Goal: Information Seeking & Learning: Learn about a topic

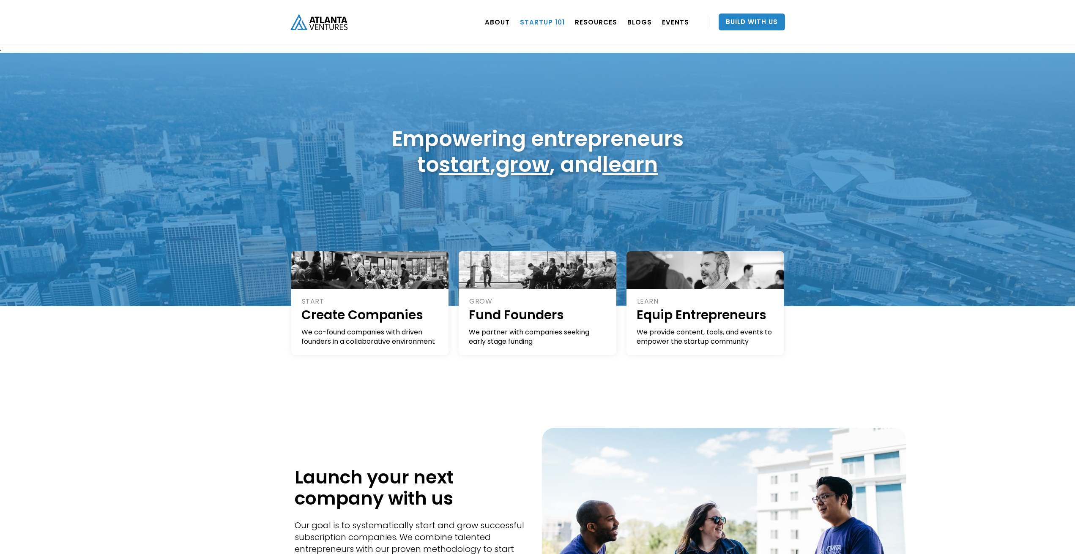
click at [559, 26] on link "Startup 101" at bounding box center [542, 22] width 45 height 24
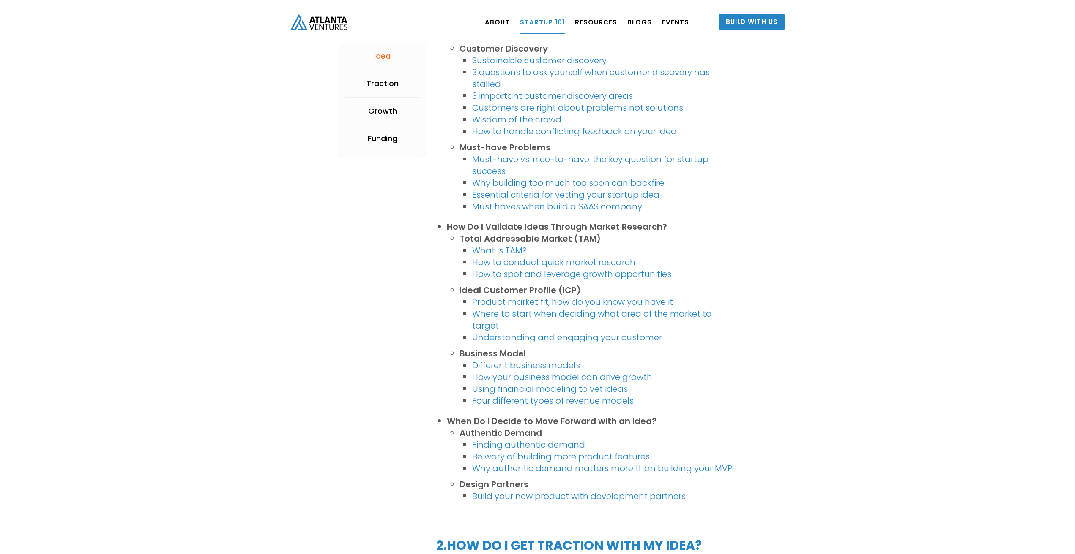
scroll to position [380, 0]
click at [399, 137] on link "Funding" at bounding box center [383, 138] width 78 height 27
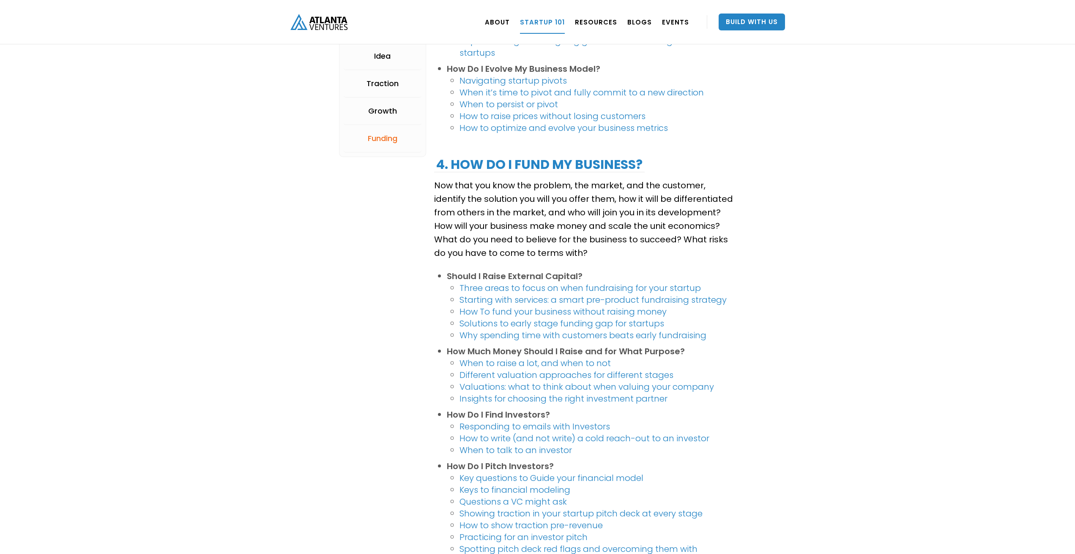
scroll to position [1408, 0]
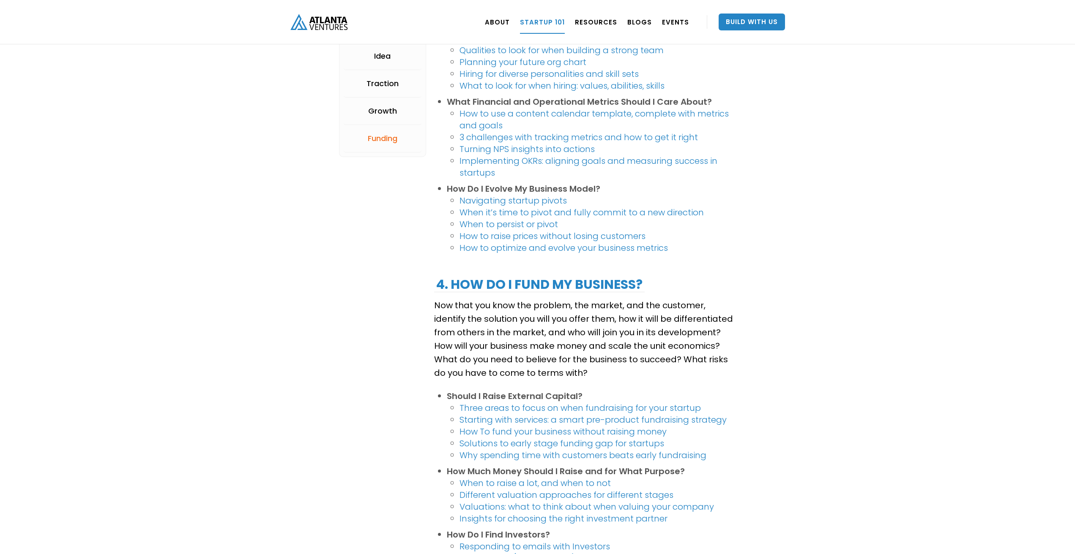
scroll to position [1281, 0]
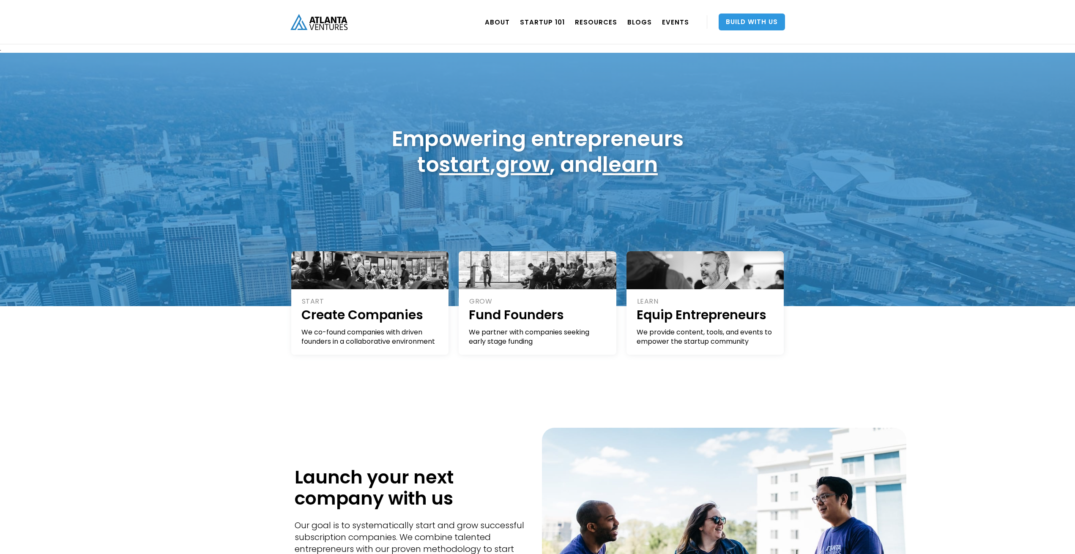
click at [751, 24] on link "Build With Us" at bounding box center [751, 22] width 66 height 17
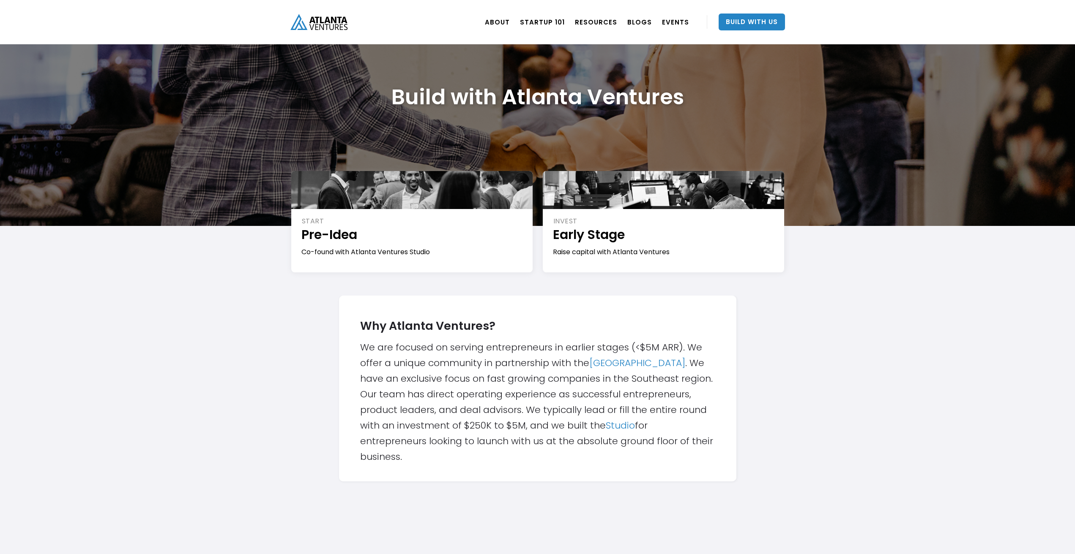
scroll to position [169, 0]
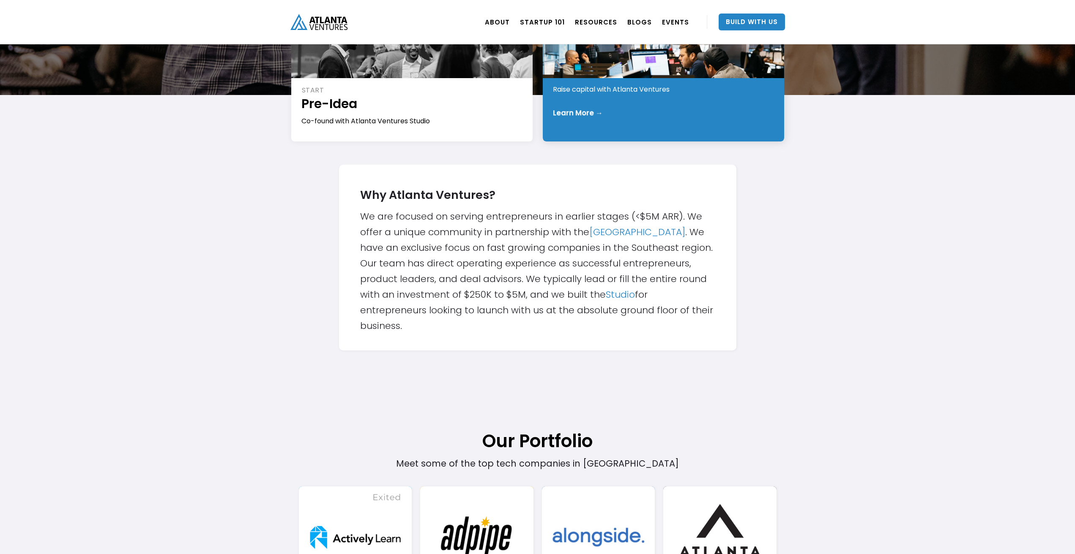
click at [655, 90] on div "Raise capital with Atlanta Ventures" at bounding box center [664, 89] width 222 height 9
